Goal: Information Seeking & Learning: Learn about a topic

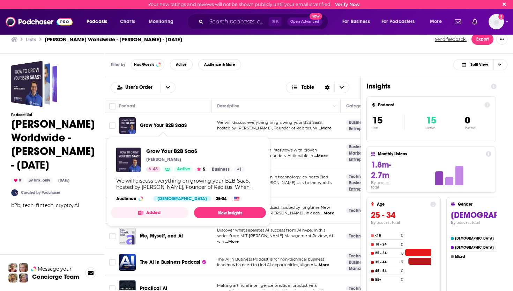
click at [167, 125] on span "Grow Your B2B SaaS" at bounding box center [163, 125] width 47 height 6
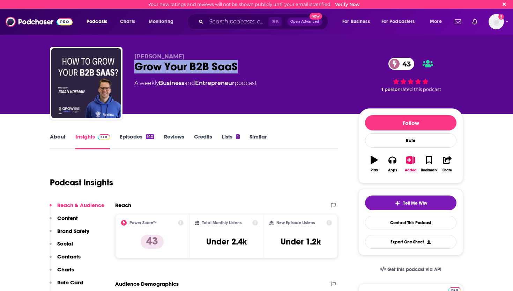
drag, startPoint x: 238, startPoint y: 64, endPoint x: 131, endPoint y: 64, distance: 107.2
click at [131, 64] on div "[PERSON_NAME] Grow Your B2B SaaS 43 A weekly Business and Entrepreneur podcast …" at bounding box center [256, 84] width 413 height 75
copy h2 "Grow Your B2B SaaS"
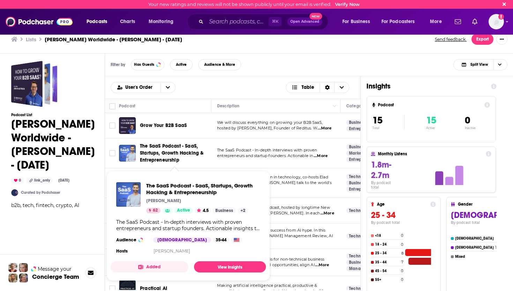
click at [160, 156] on span "The SaaS Podcast - SaaS, Startups, Growth Hacking & Entrepreneurship" at bounding box center [174, 152] width 69 height 21
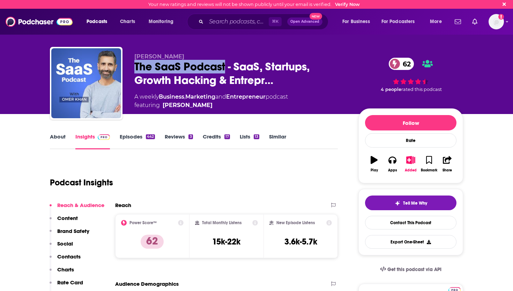
drag, startPoint x: 227, startPoint y: 64, endPoint x: 132, endPoint y: 68, distance: 95.1
click at [132, 68] on div "[PERSON_NAME] The SaaS Podcast - SaaS, Startups, Growth Hacking & Entrepr… 62 A…" at bounding box center [256, 84] width 413 height 75
copy h2 "The SaaS Podcast"
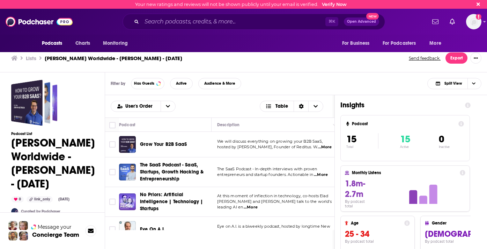
click at [308, 70] on div "Lists [PERSON_NAME] Worldwide - [PERSON_NAME] - [DATE] Send feedback. Export" at bounding box center [243, 58] width 487 height 28
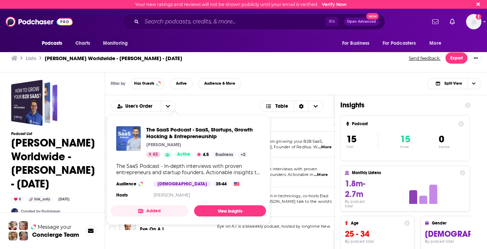
click at [160, 168] on div "The SaaS Podcast - In-depth interviews with proven entrepreneurs and startup fo…" at bounding box center [188, 169] width 144 height 13
click at [244, 92] on div "Filter by Has Guests Active Audience & More Split View" at bounding box center [296, 83] width 382 height 23
click at [227, 209] on link "View Insights" at bounding box center [230, 210] width 72 height 11
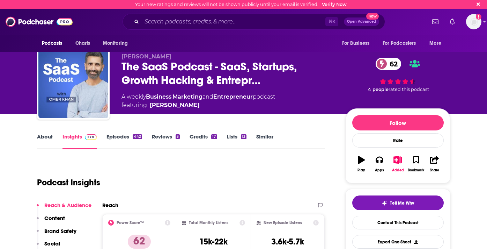
click at [121, 141] on link "Episodes 442" at bounding box center [124, 141] width 35 height 16
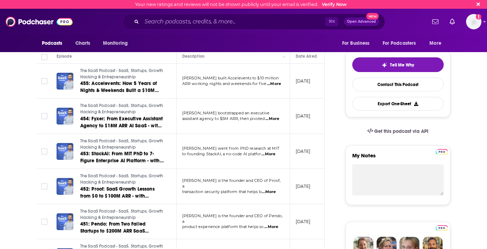
scroll to position [141, 0]
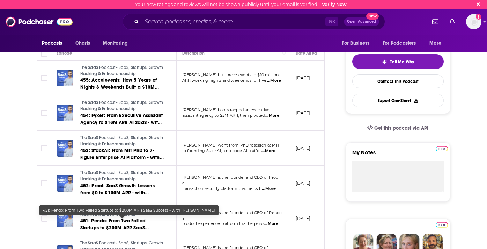
click at [117, 228] on span "451: Pendo: From Two Failed Startups to $200M ARR SaaS Success - with [PERSON_N…" at bounding box center [116, 228] width 72 height 20
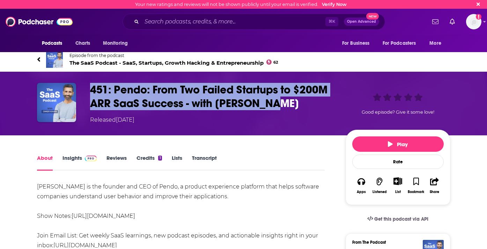
drag, startPoint x: 280, startPoint y: 101, endPoint x: 93, endPoint y: 90, distance: 187.1
click at [93, 90] on h1 "451: Pendo: From Two Failed Startups to $200M ARR SaaS Success - with [PERSON_N…" at bounding box center [212, 96] width 244 height 27
copy h1 "451: Pendo: From Two Failed Startups to $200M ARR SaaS Success - with [PERSON_N…"
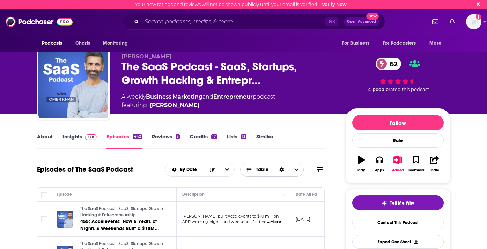
click at [264, 171] on span "Table" at bounding box center [262, 169] width 13 height 5
click at [278, 169] on div "Sort Direction" at bounding box center [281, 169] width 15 height 13
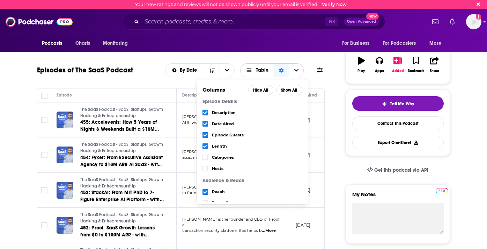
scroll to position [101, 0]
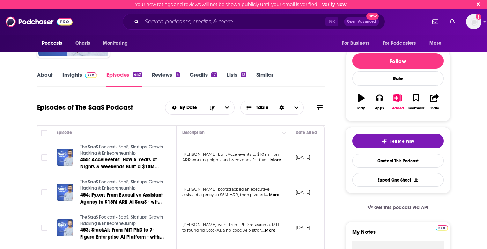
scroll to position [66, 0]
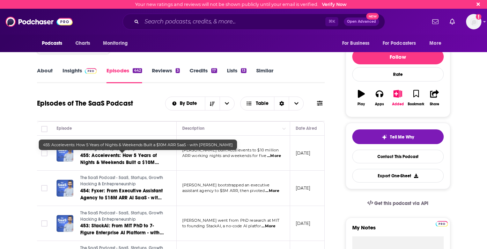
click at [119, 155] on span "455: Accelevents: How 5 Years of Nights & Weekends Built a $10M ARR SaaS - with…" at bounding box center [119, 162] width 79 height 20
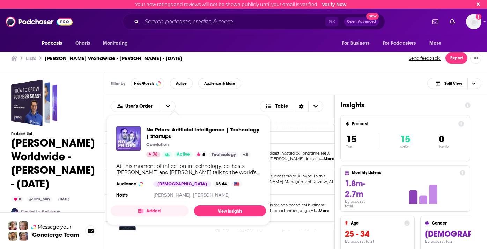
scroll to position [81, 0]
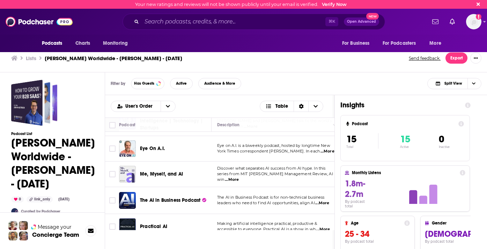
click at [254, 78] on div "Filter by Has Guests Active Audience & More Split View" at bounding box center [296, 83] width 382 height 23
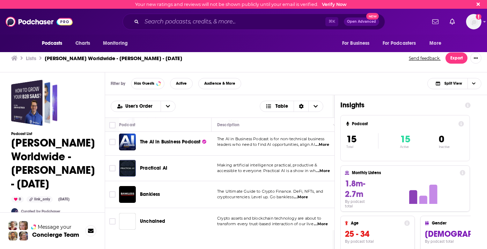
scroll to position [138, 0]
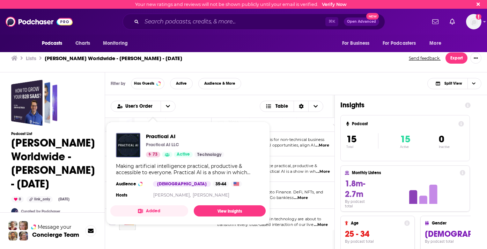
click at [149, 167] on div "Making artificial intelligence practical, productive & accessible to everyone. …" at bounding box center [188, 169] width 144 height 13
click at [167, 136] on span "Practical AI" at bounding box center [185, 136] width 78 height 7
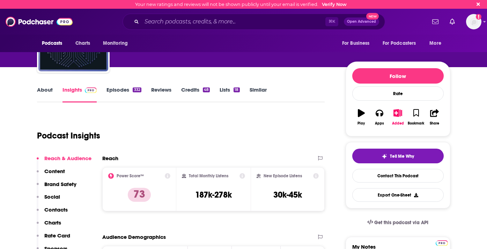
scroll to position [47, 0]
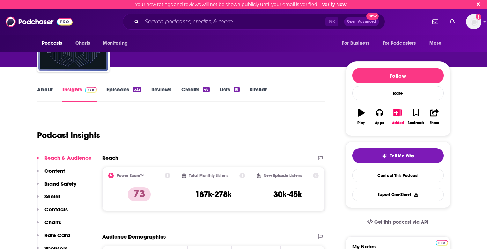
click at [43, 89] on link "About" at bounding box center [45, 94] width 16 height 16
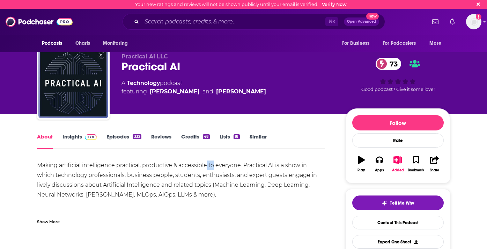
drag, startPoint x: 208, startPoint y: 166, endPoint x: 231, endPoint y: 166, distance: 23.4
click at [231, 166] on div "Making artificial intelligence practical, productive & accessible to everyone. …" at bounding box center [181, 199] width 288 height 78
click at [242, 166] on div "Making artificial intelligence practical, productive & accessible to everyone. …" at bounding box center [181, 199] width 288 height 78
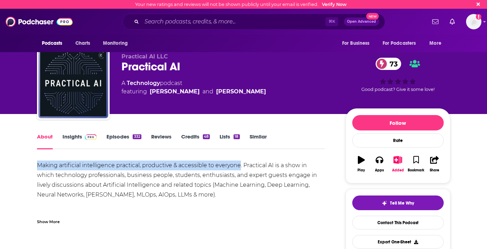
drag, startPoint x: 240, startPoint y: 165, endPoint x: 33, endPoint y: 165, distance: 206.7
copy div "Making artificial intelligence practical, productive & accessible to everyone"
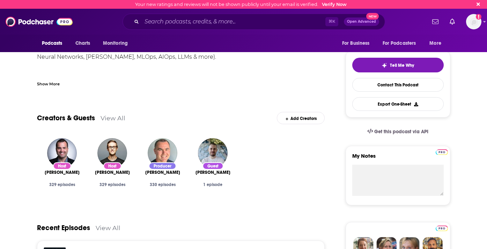
scroll to position [146, 0]
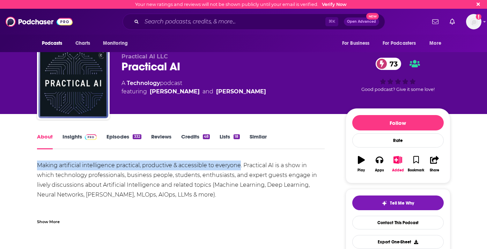
click at [110, 133] on link "Episodes 332" at bounding box center [124, 141] width 35 height 16
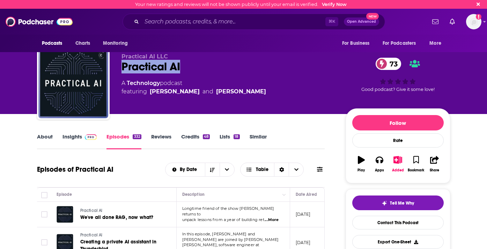
drag, startPoint x: 186, startPoint y: 65, endPoint x: 117, endPoint y: 64, distance: 69.1
click at [117, 64] on div "Practical AI LLC Practical AI 73 A Technology podcast featuring [PERSON_NAME] a…" at bounding box center [243, 84] width 413 height 75
copy h2 "Practical AI"
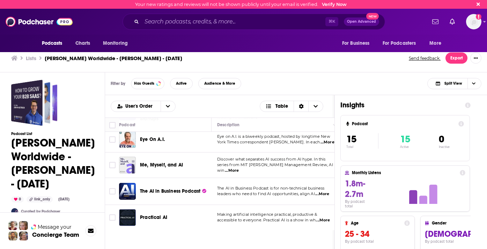
scroll to position [90, 0]
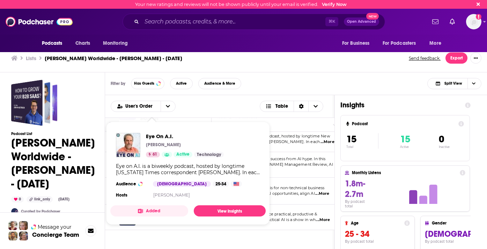
click at [153, 139] on span "Eye On A.I." at bounding box center [185, 136] width 78 height 7
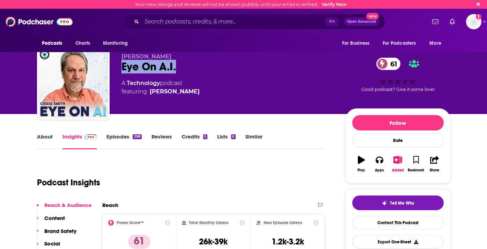
drag, startPoint x: 183, startPoint y: 66, endPoint x: 113, endPoint y: 65, distance: 69.5
click at [113, 65] on div "[PERSON_NAME] Eye On A.I. 61 A Technology podcast featuring [PERSON_NAME] 61 Go…" at bounding box center [243, 84] width 413 height 75
copy h2 "Eye On A.I."
click at [44, 132] on div "About Insights Episodes 298 Reviews Credits 5 Lists 6 Similar" at bounding box center [181, 140] width 288 height 17
click at [42, 140] on link "About" at bounding box center [45, 141] width 16 height 16
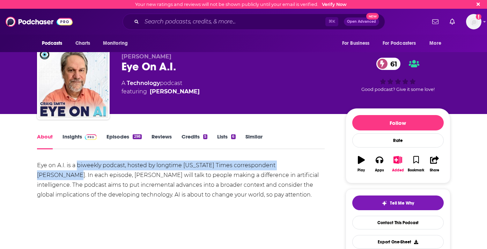
drag, startPoint x: 309, startPoint y: 164, endPoint x: 78, endPoint y: 166, distance: 231.5
click at [78, 166] on div "Eye on A.I. is a biweekly podcast, hosted by longtime [US_STATE] Times correspo…" at bounding box center [181, 179] width 288 height 39
copy div "biweekly podcast, hosted by longtime [US_STATE] Times correspondent [PERSON_NAM…"
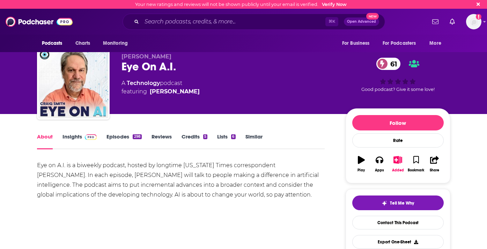
click at [253, 194] on div "Eye on A.I. is a biweekly podcast, hosted by longtime [US_STATE] Times correspo…" at bounding box center [181, 179] width 288 height 39
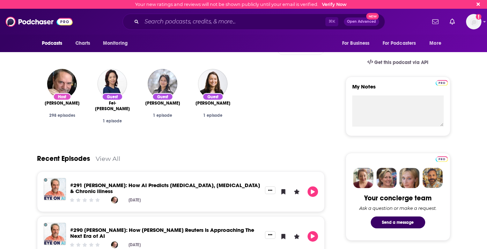
scroll to position [263, 0]
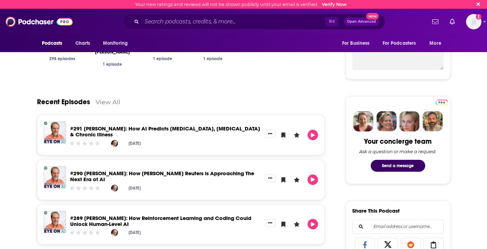
click at [196, 170] on link "#290 [PERSON_NAME]: How [PERSON_NAME] Reuters is Approaching The Next Era of AI" at bounding box center [162, 176] width 184 height 13
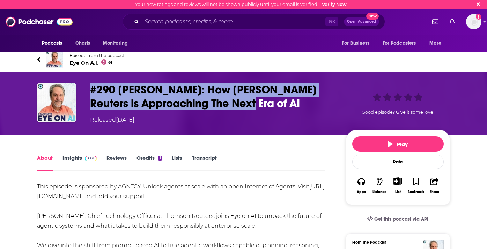
drag, startPoint x: 259, startPoint y: 101, endPoint x: 82, endPoint y: 90, distance: 178.1
click at [82, 90] on div "#290 [PERSON_NAME]: How [PERSON_NAME] Reuters is Approaching The Next Era of AI…" at bounding box center [243, 103] width 413 height 41
copy div "#290 [PERSON_NAME]: How [PERSON_NAME] Reuters is Approaching The Next Era of AI"
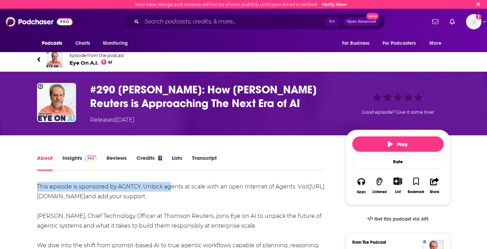
drag, startPoint x: 169, startPoint y: 190, endPoint x: 32, endPoint y: 189, distance: 136.9
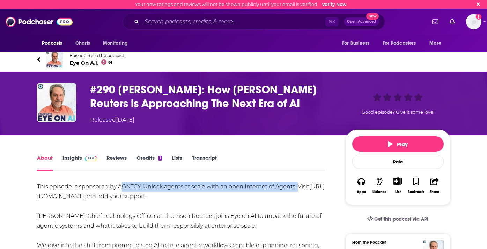
drag, startPoint x: 119, startPoint y: 187, endPoint x: 297, endPoint y: 189, distance: 178.4
copy div "GNTCY. Unlock agents at scale with an open Internet of Agents."
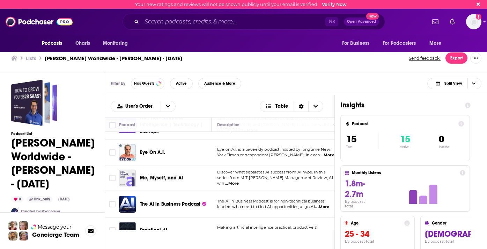
scroll to position [97, 0]
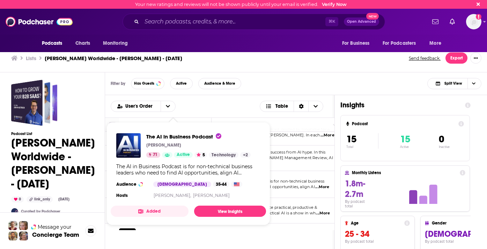
click at [309, 75] on div "Filter by Has Guests Active Audience & More Split View" at bounding box center [296, 83] width 382 height 23
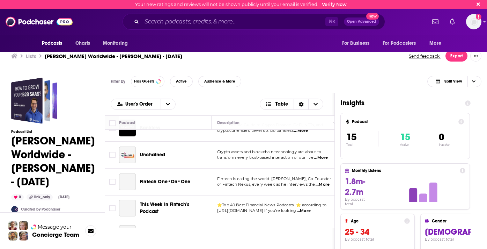
scroll to position [204, 0]
click at [321, 156] on span "...More" at bounding box center [321, 157] width 14 height 6
click at [278, 78] on div "Filter by Has Guests Active Audience & More Split View" at bounding box center [296, 81] width 382 height 23
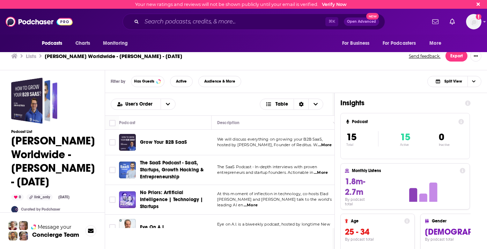
scroll to position [0, 0]
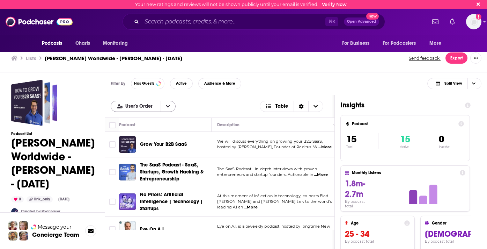
click at [172, 108] on button "open menu" at bounding box center [168, 106] width 15 height 10
click at [141, 142] on span "Power Score" at bounding box center [147, 141] width 45 height 4
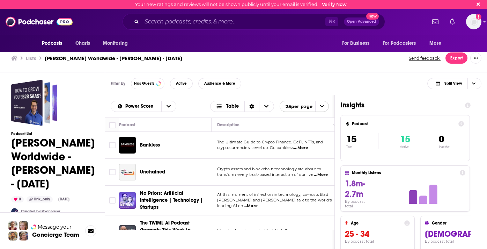
scroll to position [84, 0]
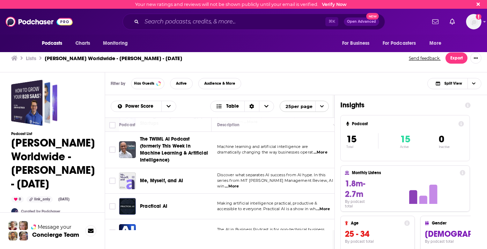
click at [291, 146] on span "Machine learning and artificial intelligence are" at bounding box center [262, 146] width 91 height 5
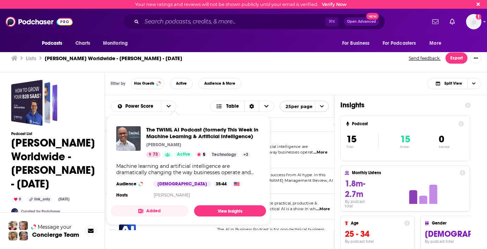
click at [170, 149] on div "The TWIML AI Podcast (formerly This Week in Machine Learning & Artificial Intel…" at bounding box center [203, 141] width 114 height 31
click at [194, 130] on span "The TWIML AI Podcast (formerly This Week in Machine Learning & Artificial Intel…" at bounding box center [203, 132] width 114 height 13
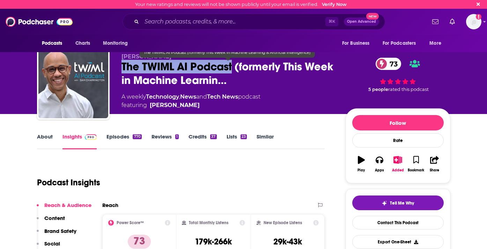
drag, startPoint x: 119, startPoint y: 67, endPoint x: 233, endPoint y: 72, distance: 114.0
click at [233, 72] on div "[PERSON_NAME] The TWIML AI Podcast (formerly This Week in Machine Learnin… 73 A…" at bounding box center [243, 84] width 413 height 75
copy h2 "The TWIML AI Podcast"
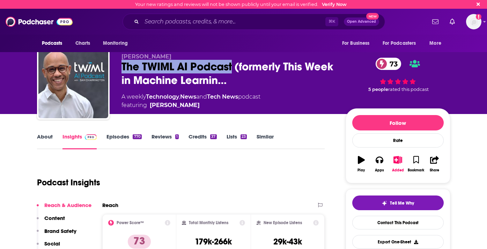
scroll to position [1, 0]
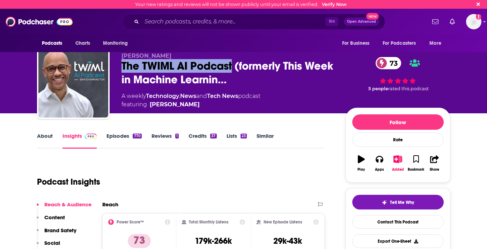
click at [126, 133] on link "Episodes 770" at bounding box center [124, 140] width 35 height 16
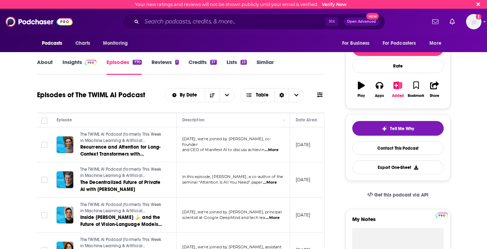
scroll to position [85, 0]
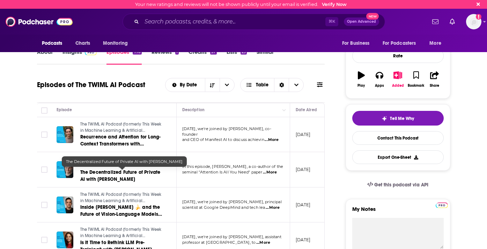
click at [107, 172] on span "The Decentralized Future of Private AI with [PERSON_NAME]" at bounding box center [120, 175] width 80 height 13
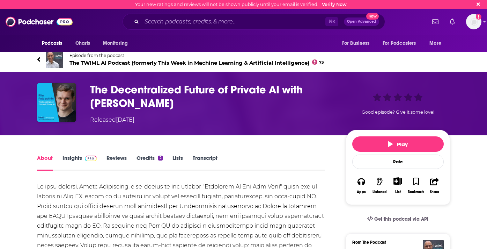
drag, startPoint x: 167, startPoint y: 102, endPoint x: 31, endPoint y: 89, distance: 136.5
click at [31, 89] on div "The Decentralized Future of Private AI with [PERSON_NAME] Released [DATE] Good …" at bounding box center [243, 104] width 447 height 64
click at [222, 191] on div "The complete show notes for this episode can be found at [URL][DOMAIN_NAME] ." at bounding box center [181, 245] width 288 height 127
drag, startPoint x: 151, startPoint y: 106, endPoint x: 89, endPoint y: 90, distance: 64.4
click at [89, 90] on div "The Decentralized Future of Private AI with [PERSON_NAME] Released [DATE] Good …" at bounding box center [243, 103] width 413 height 41
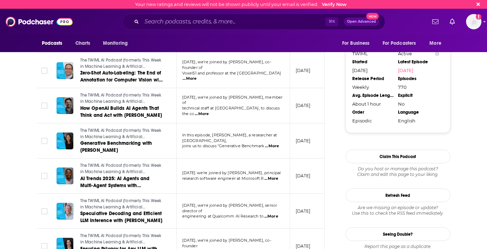
scroll to position [710, 0]
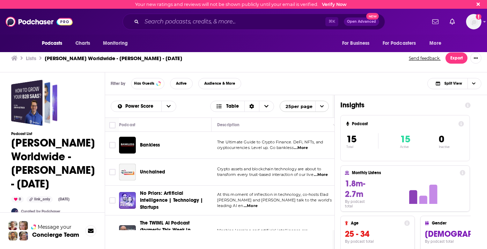
scroll to position [28, 0]
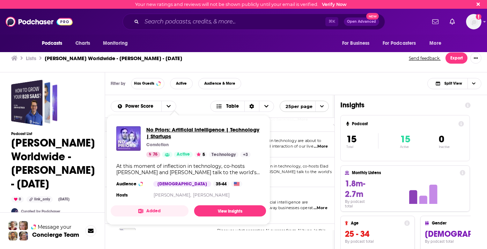
click at [190, 135] on span "No Priors: Artificial Intelligence | Technology | Startups" at bounding box center [203, 132] width 114 height 13
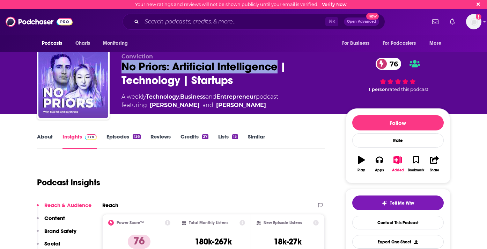
drag, startPoint x: 123, startPoint y: 72, endPoint x: 278, endPoint y: 64, distance: 155.3
click at [278, 64] on div "No Priors: Artificial Intelligence | Technology | Startups 76" at bounding box center [228, 73] width 213 height 27
click at [39, 137] on link "About" at bounding box center [45, 141] width 16 height 16
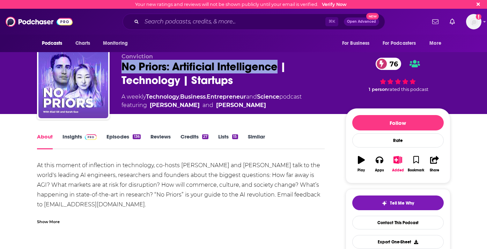
drag, startPoint x: 120, startPoint y: 67, endPoint x: 277, endPoint y: 62, distance: 157.6
click at [277, 62] on div "Conviction No Priors: Artificial Intelligence | Technology | Startups 76 A week…" at bounding box center [243, 84] width 413 height 75
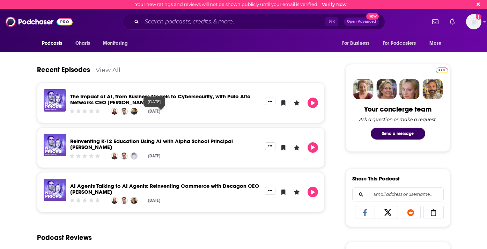
scroll to position [296, 0]
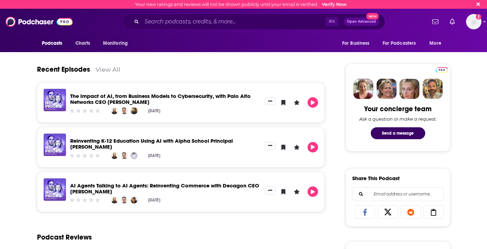
click at [133, 97] on link "The Impact of AI, from Business Models to Cybersecurity, with Palo Alto Network…" at bounding box center [160, 99] width 181 height 13
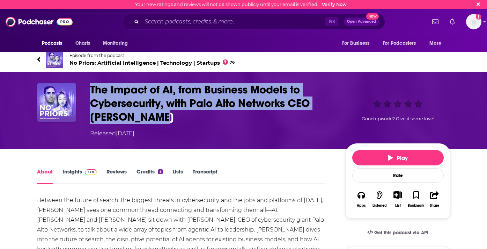
drag, startPoint x: 156, startPoint y: 113, endPoint x: 88, endPoint y: 83, distance: 74.0
click at [88, 83] on div "The Impact of AI, from Business Models to Cybersecurity, with Palo Alto Network…" at bounding box center [243, 110] width 413 height 55
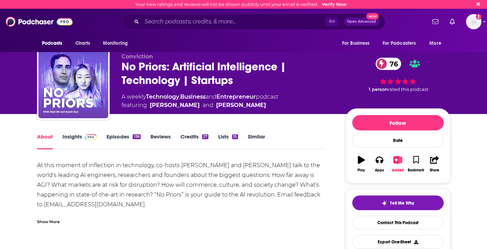
click at [127, 137] on link "Episodes 136" at bounding box center [124, 141] width 34 height 16
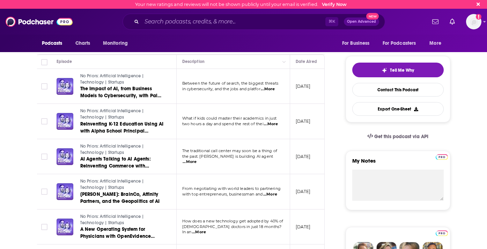
scroll to position [132, 0]
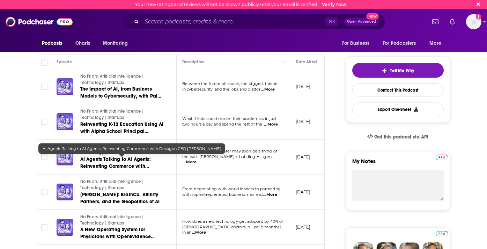
click at [101, 165] on span "AI Agents Talking to AI Agents: Reinventing Commerce with Decagon CEO [PERSON_N…" at bounding box center [116, 166] width 72 height 20
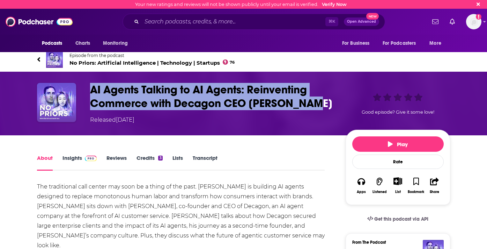
drag, startPoint x: 318, startPoint y: 102, endPoint x: 90, endPoint y: 96, distance: 228.5
click at [90, 96] on h1 "AI Agents Talking to AI Agents: Reinventing Commerce with Decagon CEO [PERSON_N…" at bounding box center [212, 96] width 244 height 27
